Goal: Information Seeking & Learning: Learn about a topic

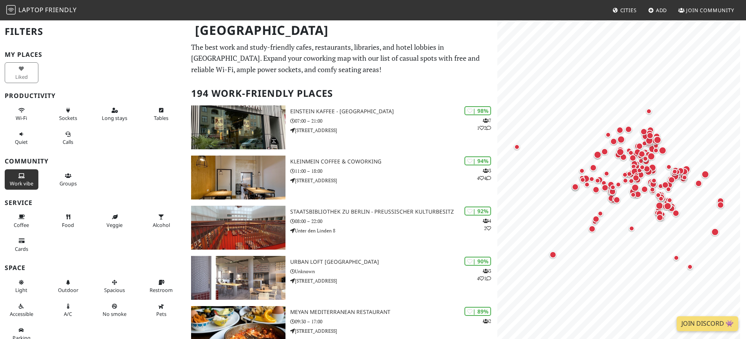
click at [15, 177] on button "Work vibe" at bounding box center [22, 179] width 34 height 21
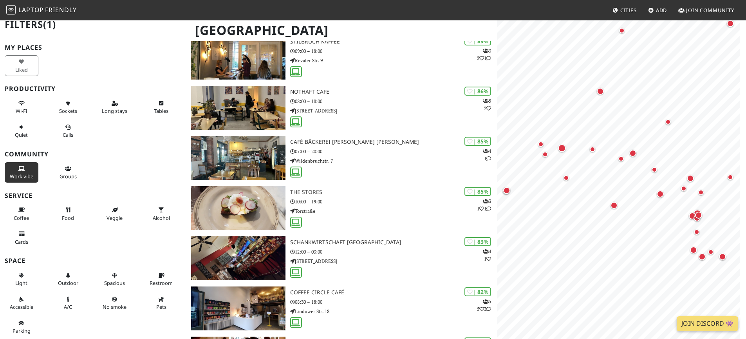
scroll to position [137, 0]
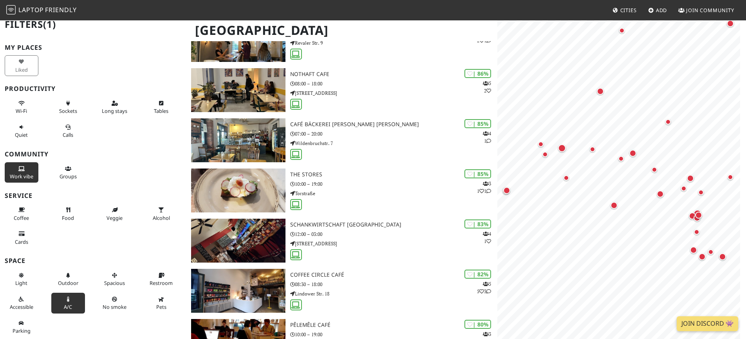
click at [65, 300] on icon at bounding box center [68, 299] width 6 height 5
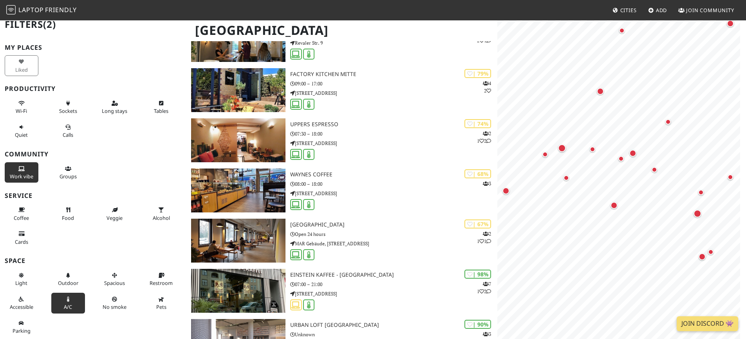
click at [73, 297] on button "A/C" at bounding box center [68, 302] width 34 height 21
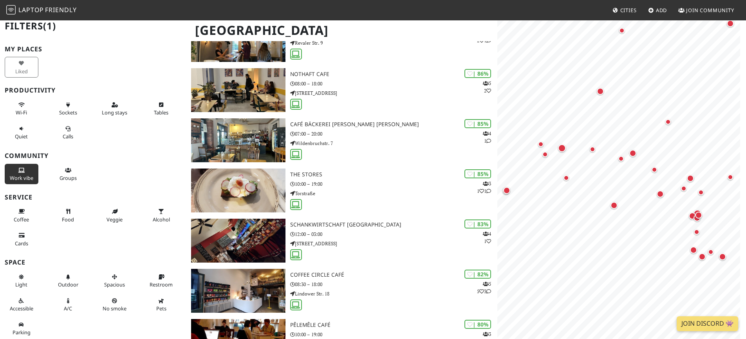
scroll to position [4, 0]
click at [161, 282] on span "Restroom" at bounding box center [161, 285] width 23 height 7
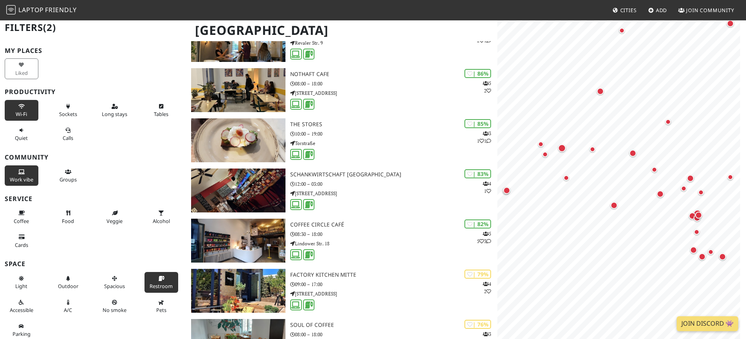
click at [31, 107] on button "Wi-Fi" at bounding box center [22, 110] width 34 height 21
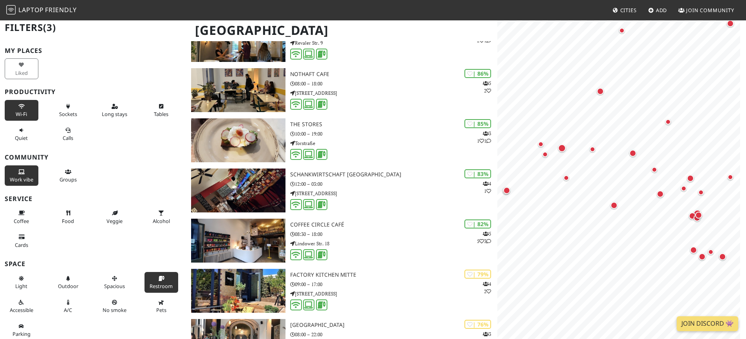
click at [24, 115] on span "Wi-Fi" at bounding box center [21, 113] width 11 height 7
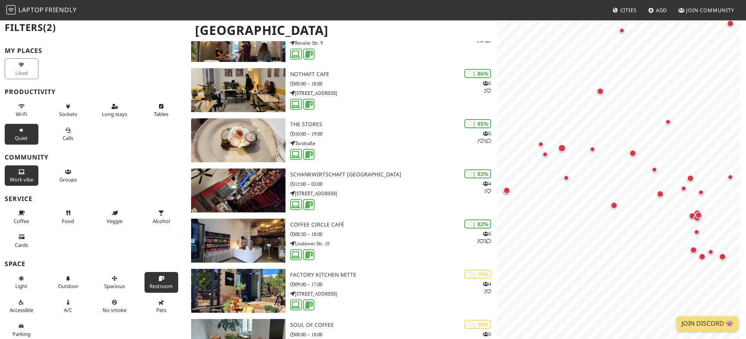
click at [24, 130] on button "Quiet" at bounding box center [22, 134] width 34 height 21
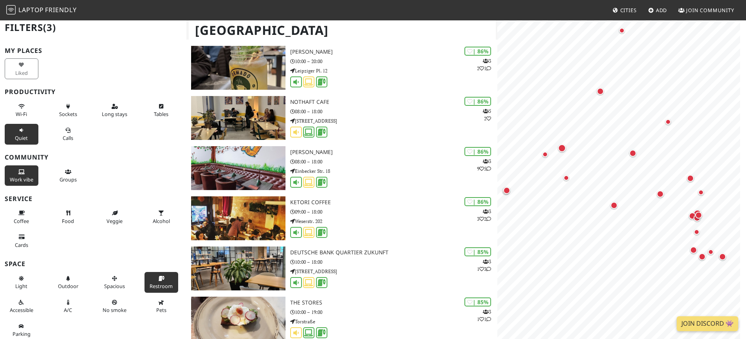
scroll to position [0, 0]
click at [25, 113] on span "Wi-Fi" at bounding box center [21, 113] width 11 height 7
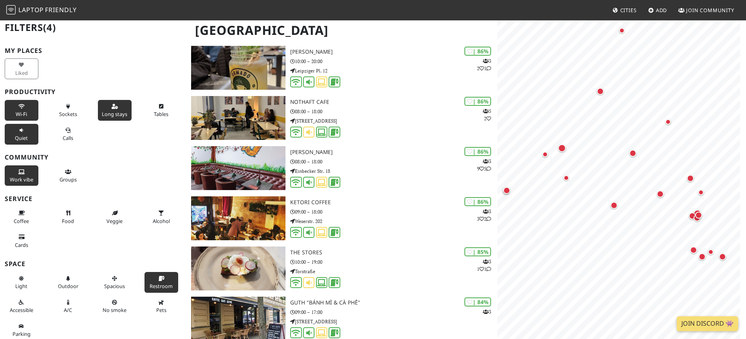
click at [123, 115] on span "Long stays" at bounding box center [114, 113] width 25 height 7
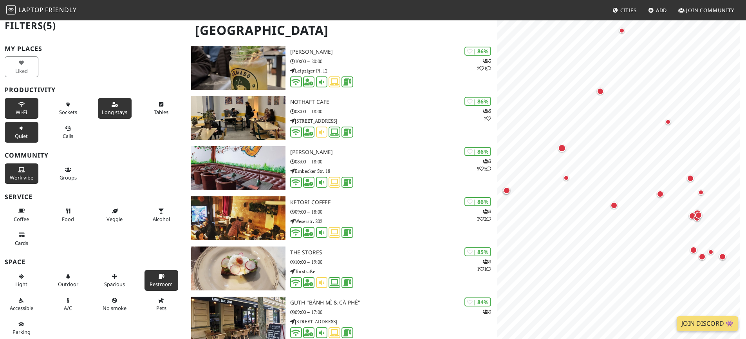
scroll to position [7, 0]
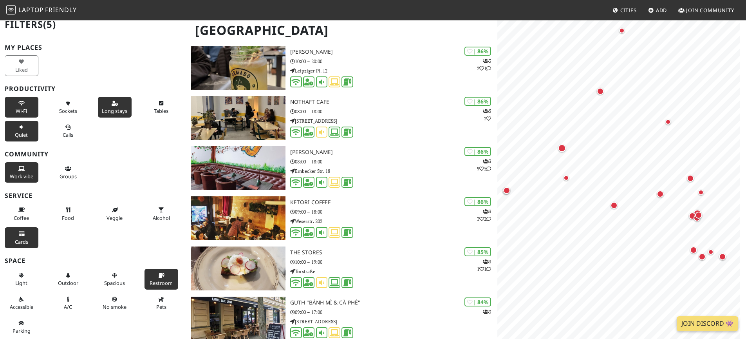
click at [29, 234] on button "Cards" at bounding box center [22, 237] width 34 height 21
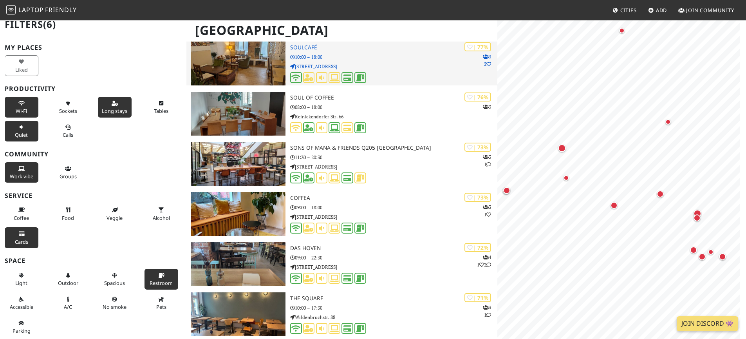
scroll to position [0, 0]
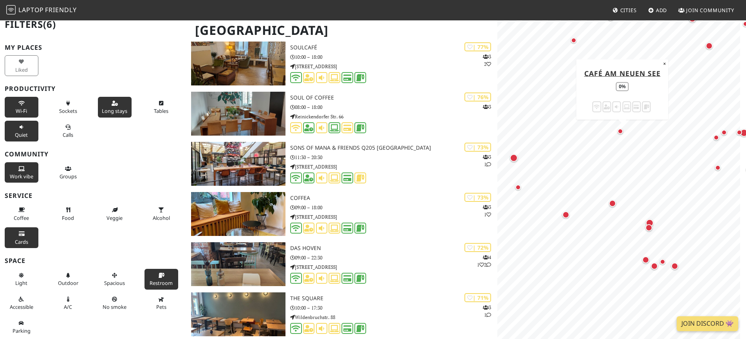
click at [622, 133] on div "Map marker" at bounding box center [621, 132] width 9 height 9
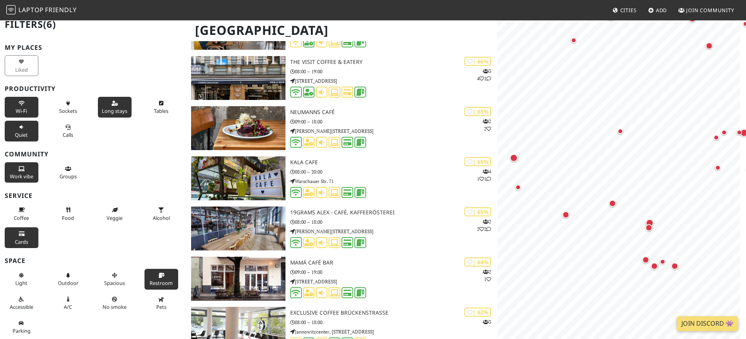
scroll to position [3186, 0]
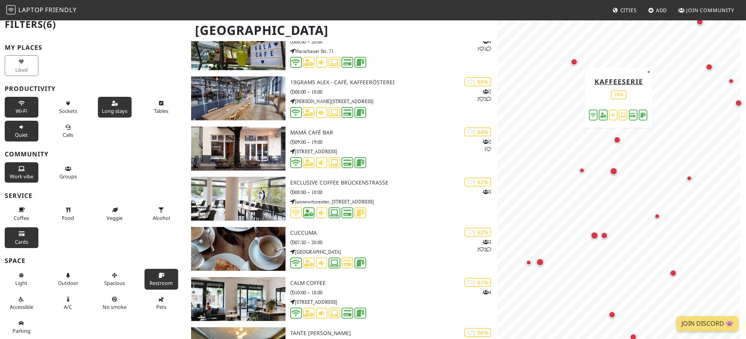
click at [619, 138] on div "Map marker" at bounding box center [616, 139] width 7 height 7
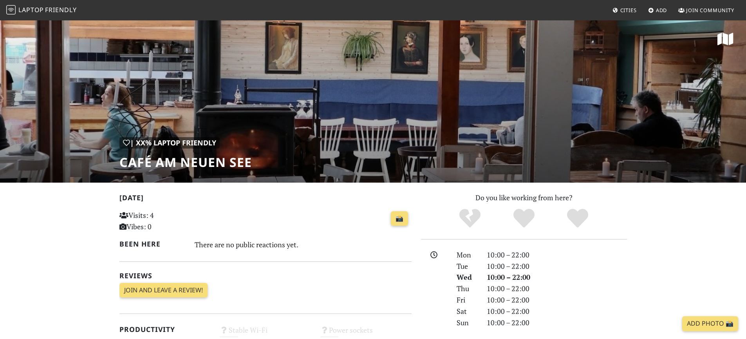
click at [122, 166] on h1 "Café am Neuen See" at bounding box center [185, 162] width 132 height 15
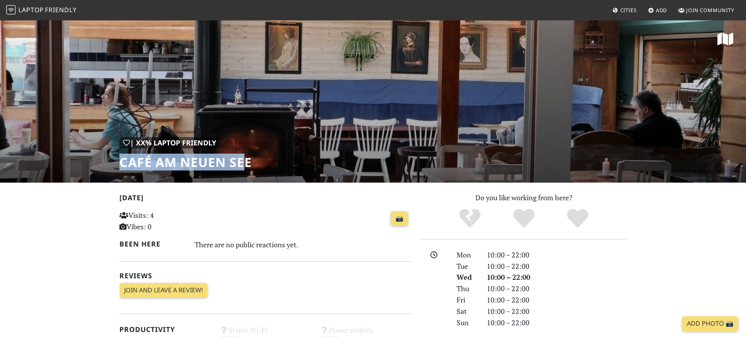
drag, startPoint x: 119, startPoint y: 165, endPoint x: 245, endPoint y: 163, distance: 125.7
click at [245, 163] on h1 "Café am Neuen See" at bounding box center [185, 162] width 132 height 15
drag, startPoint x: 254, startPoint y: 163, endPoint x: 111, endPoint y: 159, distance: 142.5
click at [111, 159] on div "| XX% Laptop Friendly Café am Neuen See" at bounding box center [373, 101] width 746 height 163
copy h1 "Café am Neuen See"
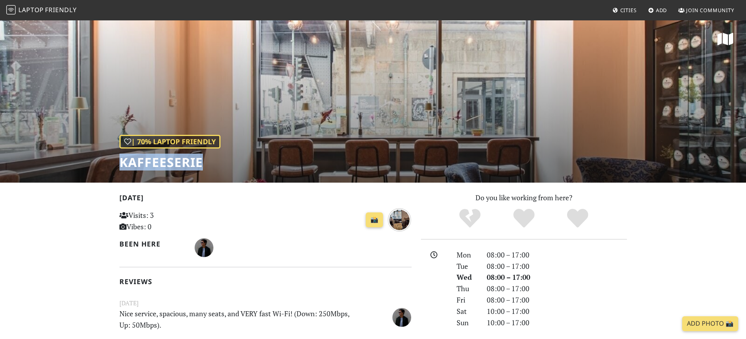
drag, startPoint x: 119, startPoint y: 160, endPoint x: 232, endPoint y: 161, distance: 112.3
click at [232, 161] on div "| 70% Laptop Friendly Kaffeeserie" at bounding box center [373, 101] width 746 height 163
copy h1 "Kaffeeserie"
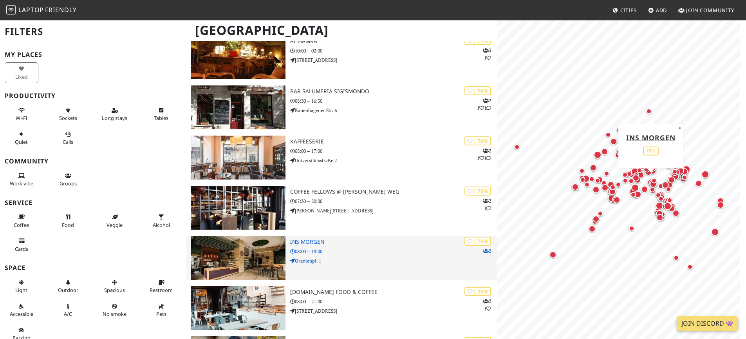
scroll to position [3186, 0]
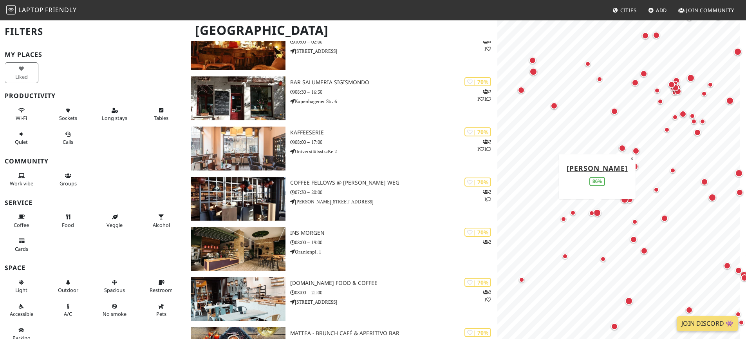
click at [599, 213] on div "Map marker" at bounding box center [597, 213] width 8 height 8
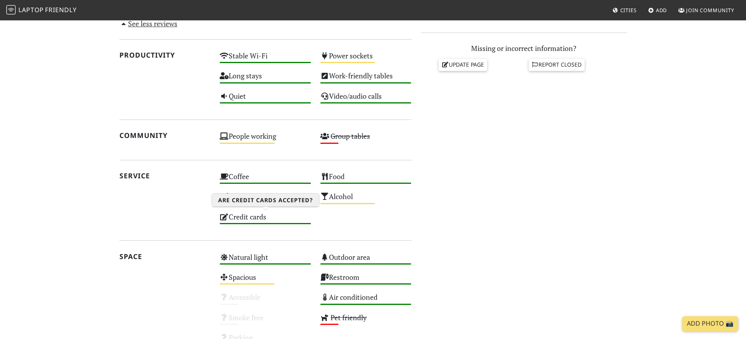
scroll to position [332, 0]
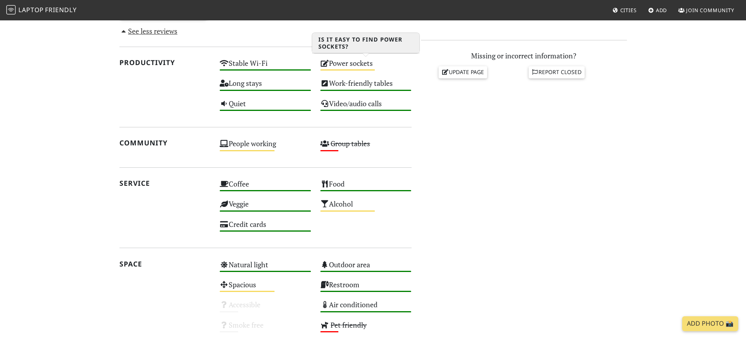
click at [332, 62] on div "Power sockets Medium" at bounding box center [365, 67] width 101 height 20
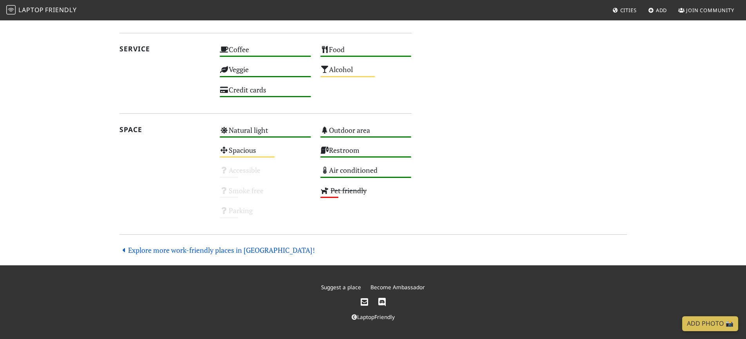
scroll to position [0, 0]
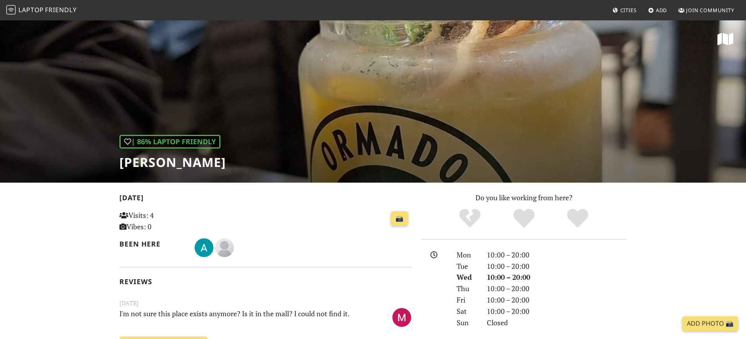
drag, startPoint x: 121, startPoint y: 162, endPoint x: 269, endPoint y: 160, distance: 148.0
click at [269, 160] on div "| 86% Laptop Friendly Ormado Kaffeehaus" at bounding box center [373, 101] width 746 height 163
copy h1 "[PERSON_NAME]"
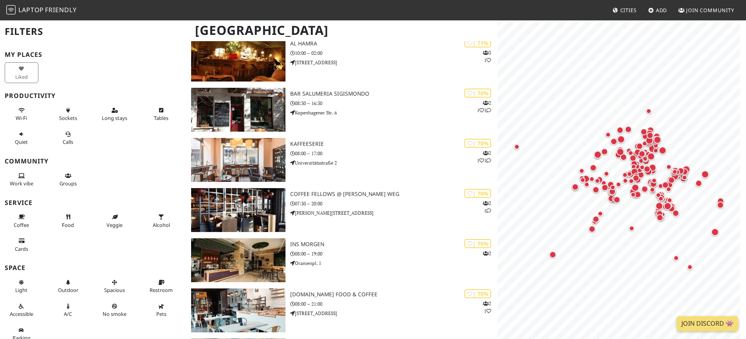
scroll to position [3186, 0]
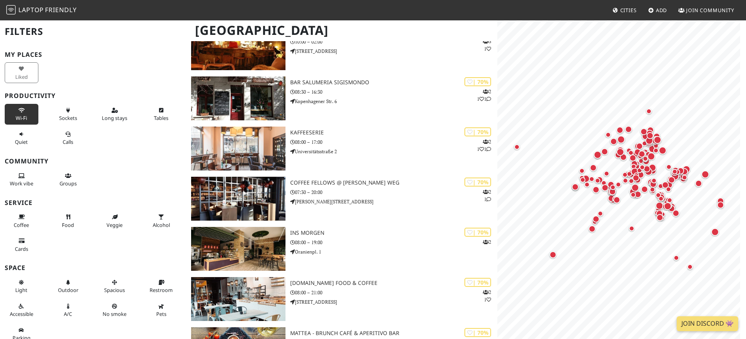
click at [20, 112] on icon at bounding box center [21, 110] width 6 height 5
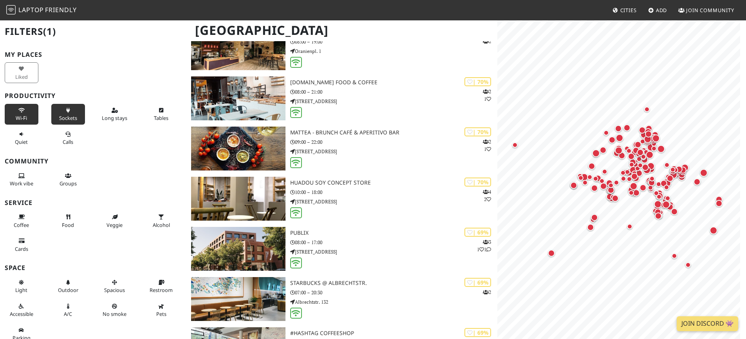
click at [67, 121] on span "Sockets" at bounding box center [68, 117] width 18 height 7
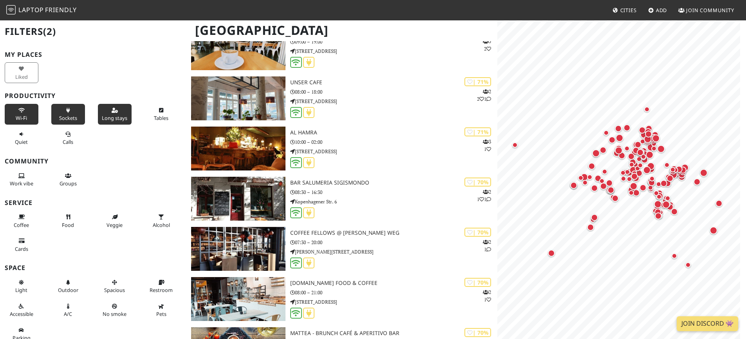
click at [114, 111] on button "Long stays" at bounding box center [115, 114] width 34 height 21
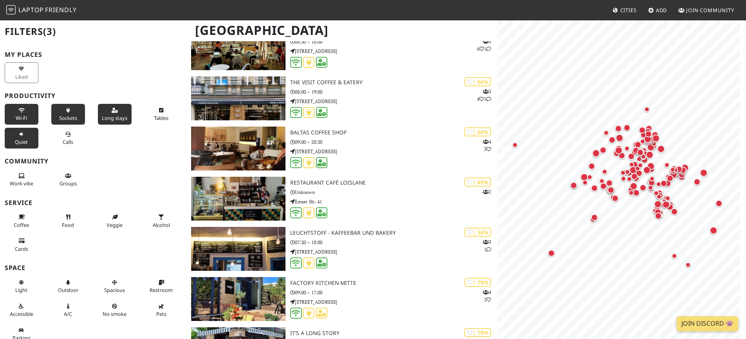
click at [17, 138] on span "Quiet" at bounding box center [21, 141] width 13 height 7
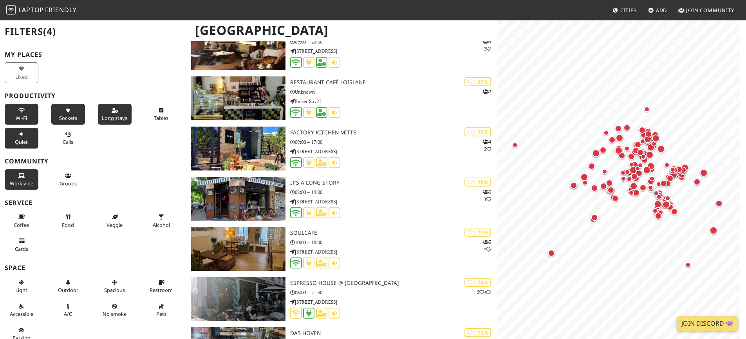
click at [15, 178] on button "Work vibe" at bounding box center [22, 179] width 34 height 21
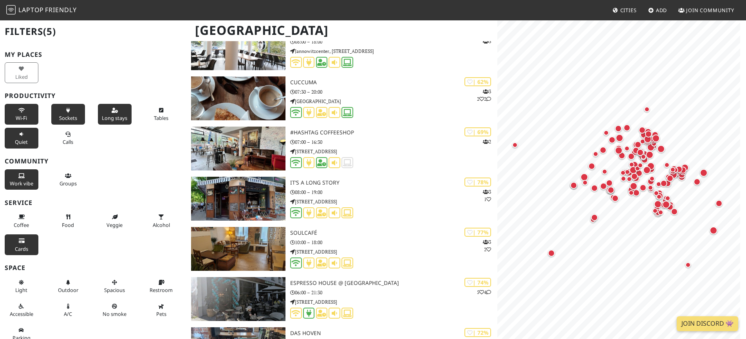
click at [23, 243] on icon at bounding box center [21, 240] width 6 height 5
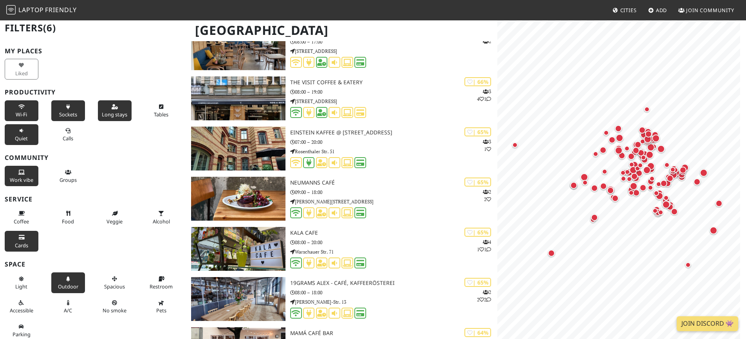
scroll to position [7, 0]
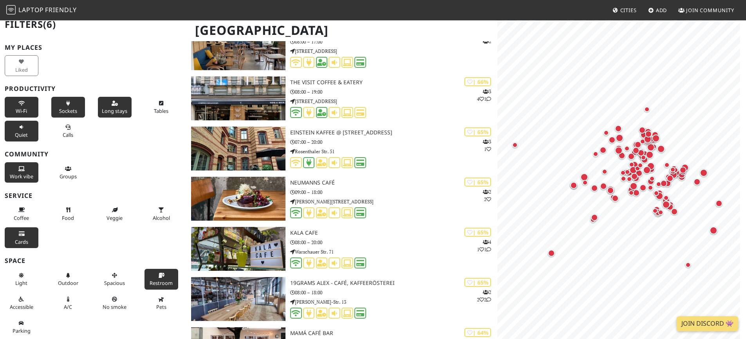
click at [151, 281] on span "Restroom" at bounding box center [161, 282] width 23 height 7
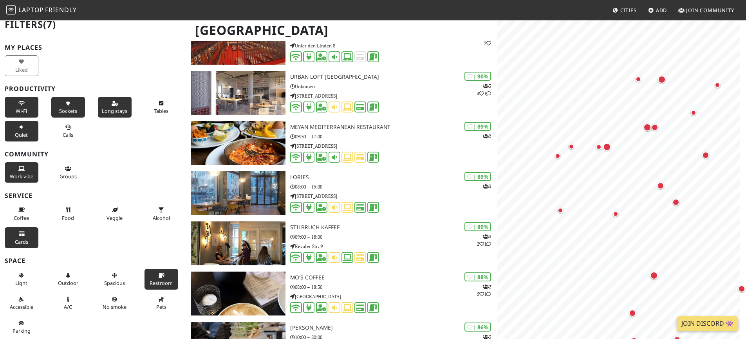
scroll to position [348, 0]
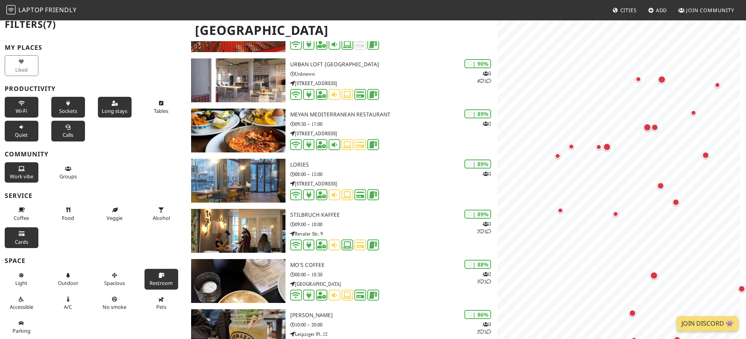
click at [66, 124] on button "Calls" at bounding box center [68, 131] width 34 height 21
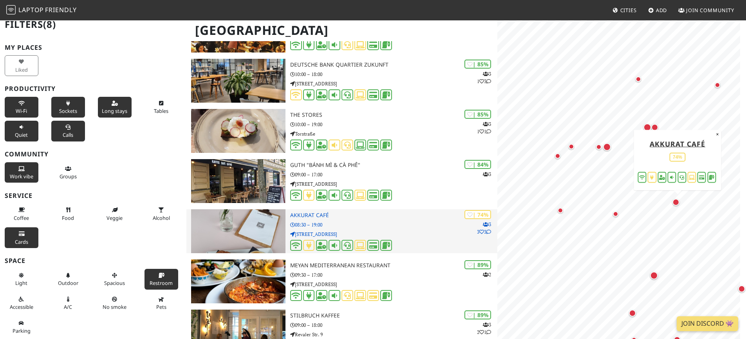
scroll to position [398, 0]
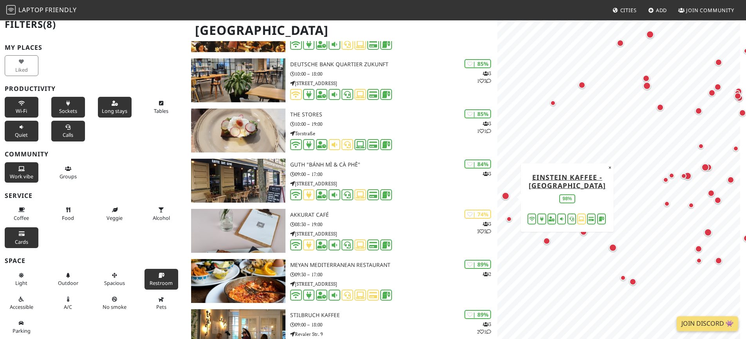
click at [508, 195] on div "Map marker" at bounding box center [505, 196] width 8 height 8
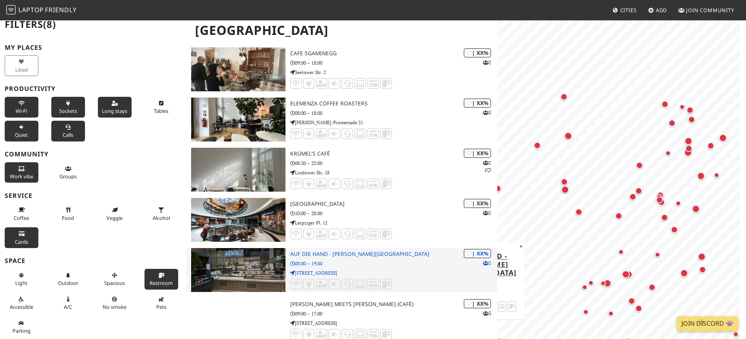
scroll to position [4695, 0]
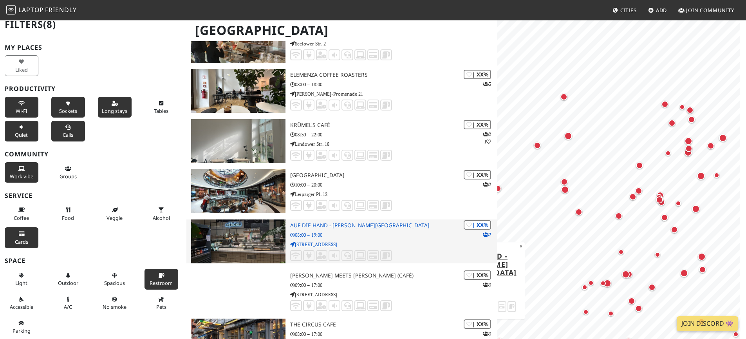
click at [253, 237] on img at bounding box center [238, 241] width 94 height 44
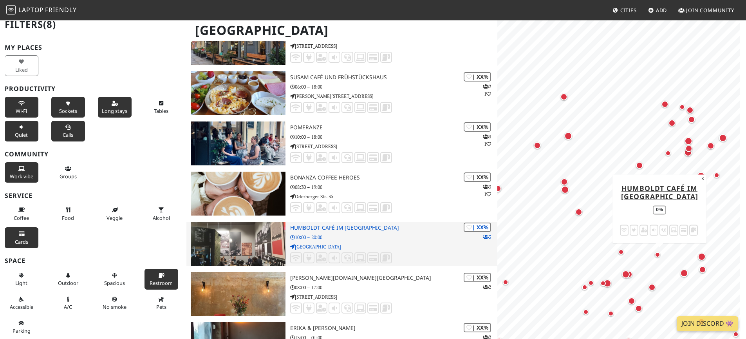
scroll to position [5133, 0]
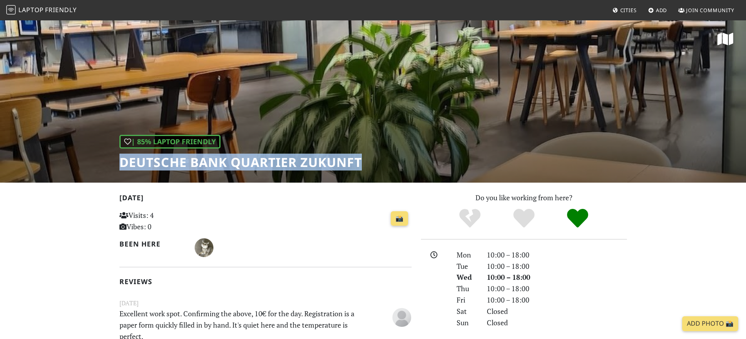
drag, startPoint x: 121, startPoint y: 163, endPoint x: 393, endPoint y: 157, distance: 272.1
click at [393, 157] on div "| 85% Laptop Friendly Deutsche Bank Quartier Zukunft" at bounding box center [373, 101] width 746 height 163
copy h1 "Deutsche Bank Quartier Zukunft"
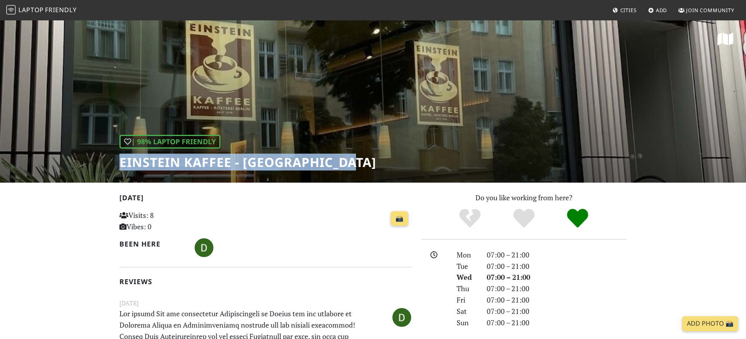
drag, startPoint x: 120, startPoint y: 160, endPoint x: 371, endPoint y: 161, distance: 251.7
click at [371, 161] on div "| 98% Laptop Friendly Einstein Kaffee - [GEOGRAPHIC_DATA]" at bounding box center [373, 101] width 746 height 163
copy h1 "Einstein Kaffee - [GEOGRAPHIC_DATA]"
